Goal: Task Accomplishment & Management: Use online tool/utility

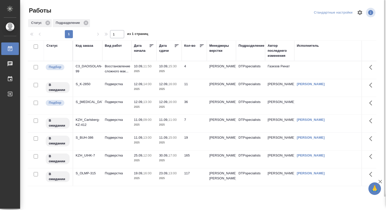
click at [135, 71] on p "2025" at bounding box center [144, 71] width 20 height 5
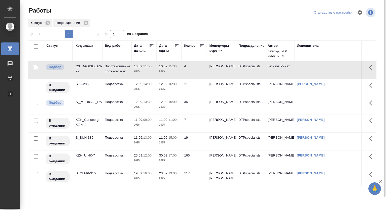
click at [135, 71] on p "2025" at bounding box center [144, 71] width 20 height 5
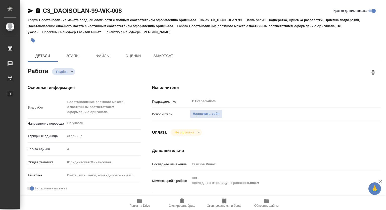
type textarea "x"
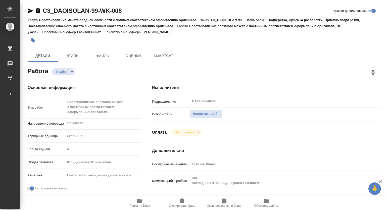
type textarea "x"
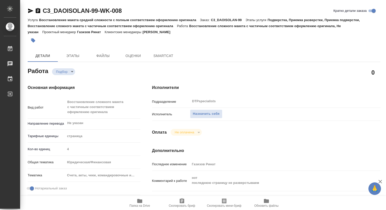
type textarea "x"
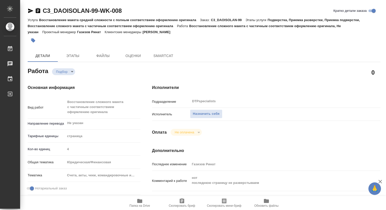
type textarea "x"
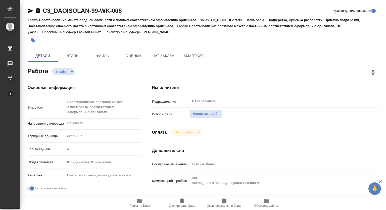
type textarea "x"
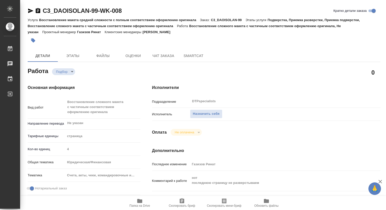
click at [137, 203] on icon "button" at bounding box center [140, 201] width 6 height 6
type textarea "x"
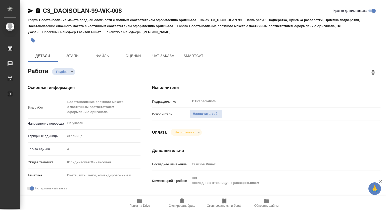
type textarea "x"
